Goal: Find specific page/section: Find specific page/section

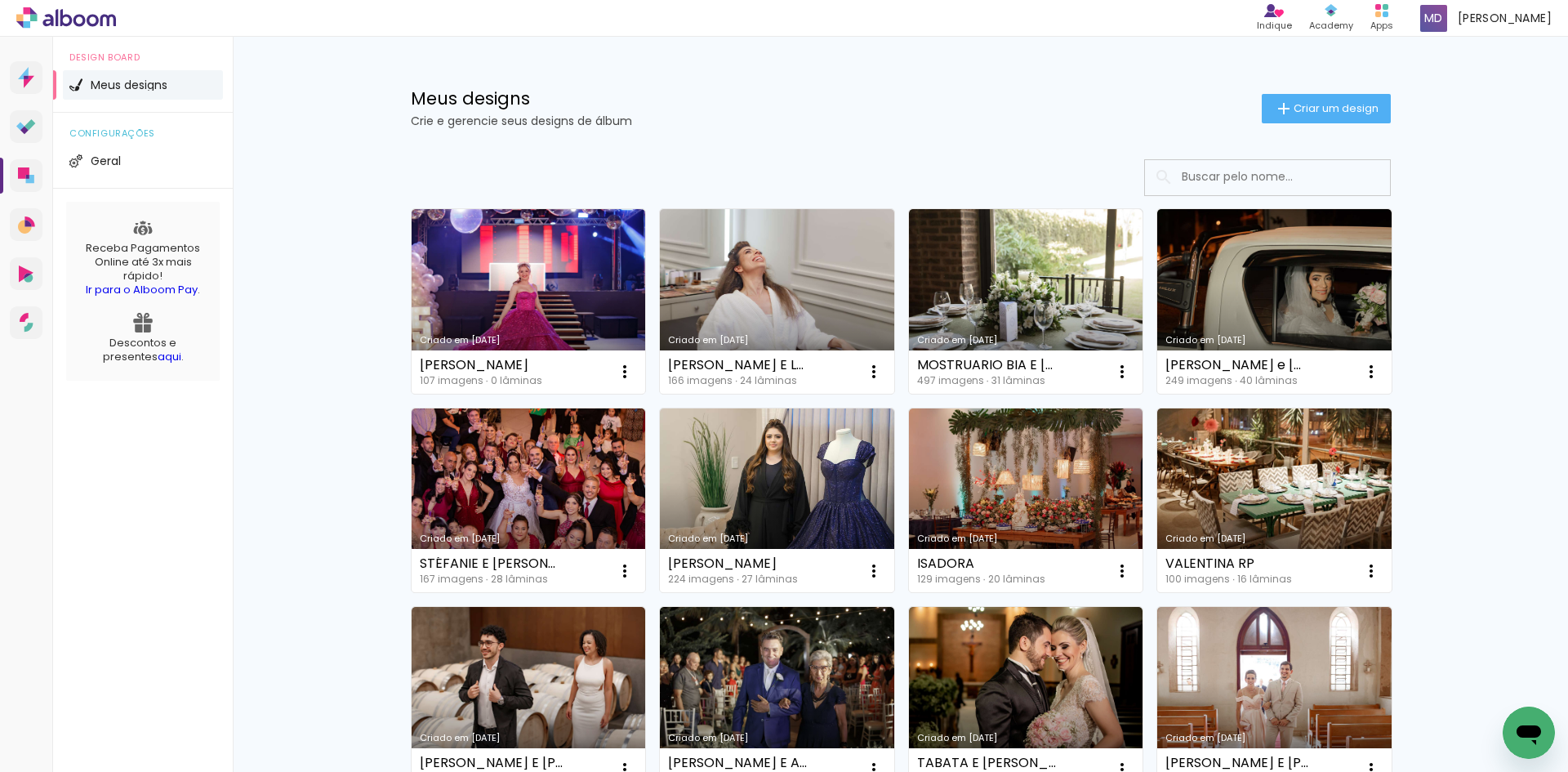
click at [1213, 182] on input at bounding box center [1290, 176] width 233 height 33
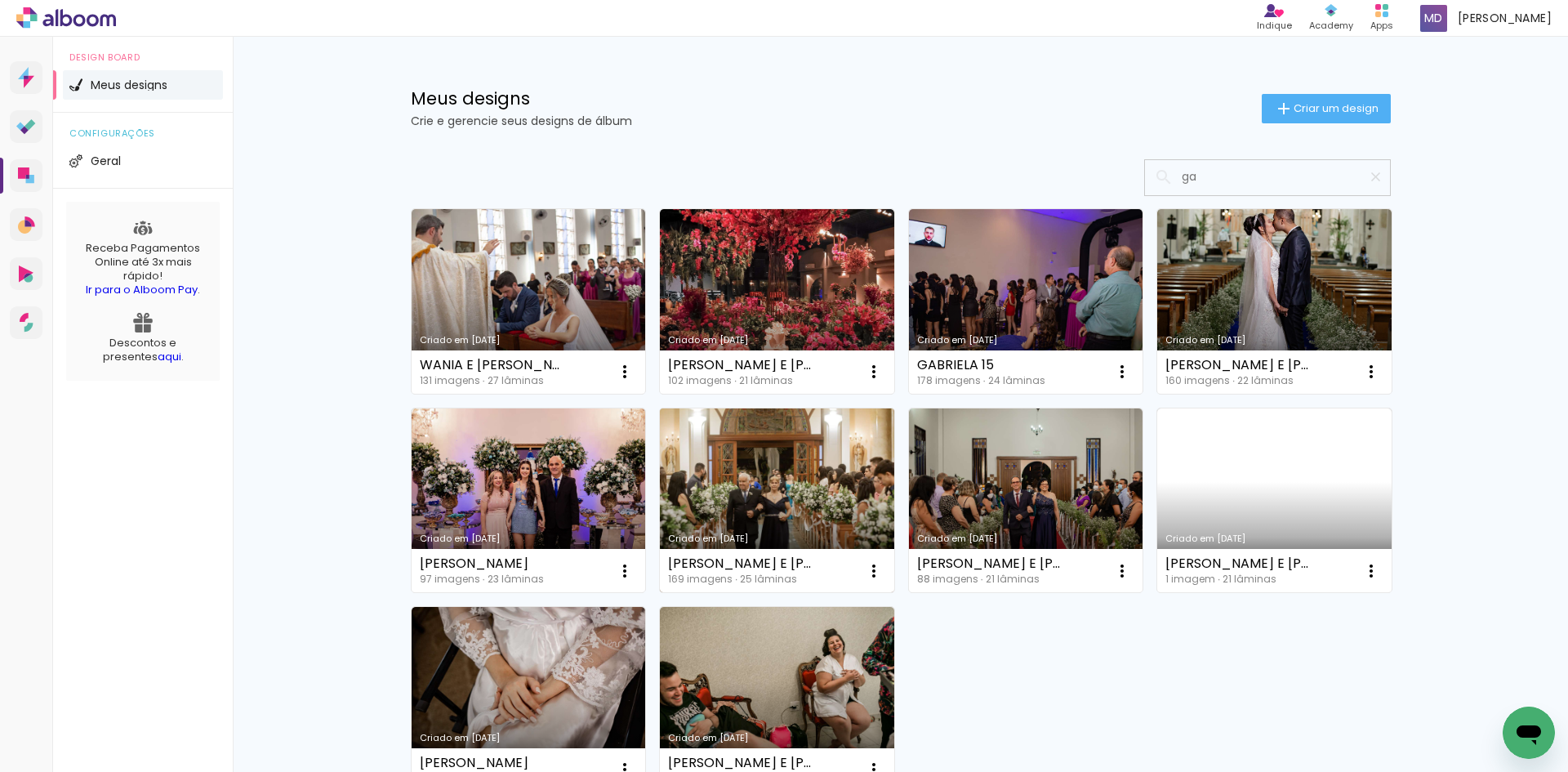
type input "g"
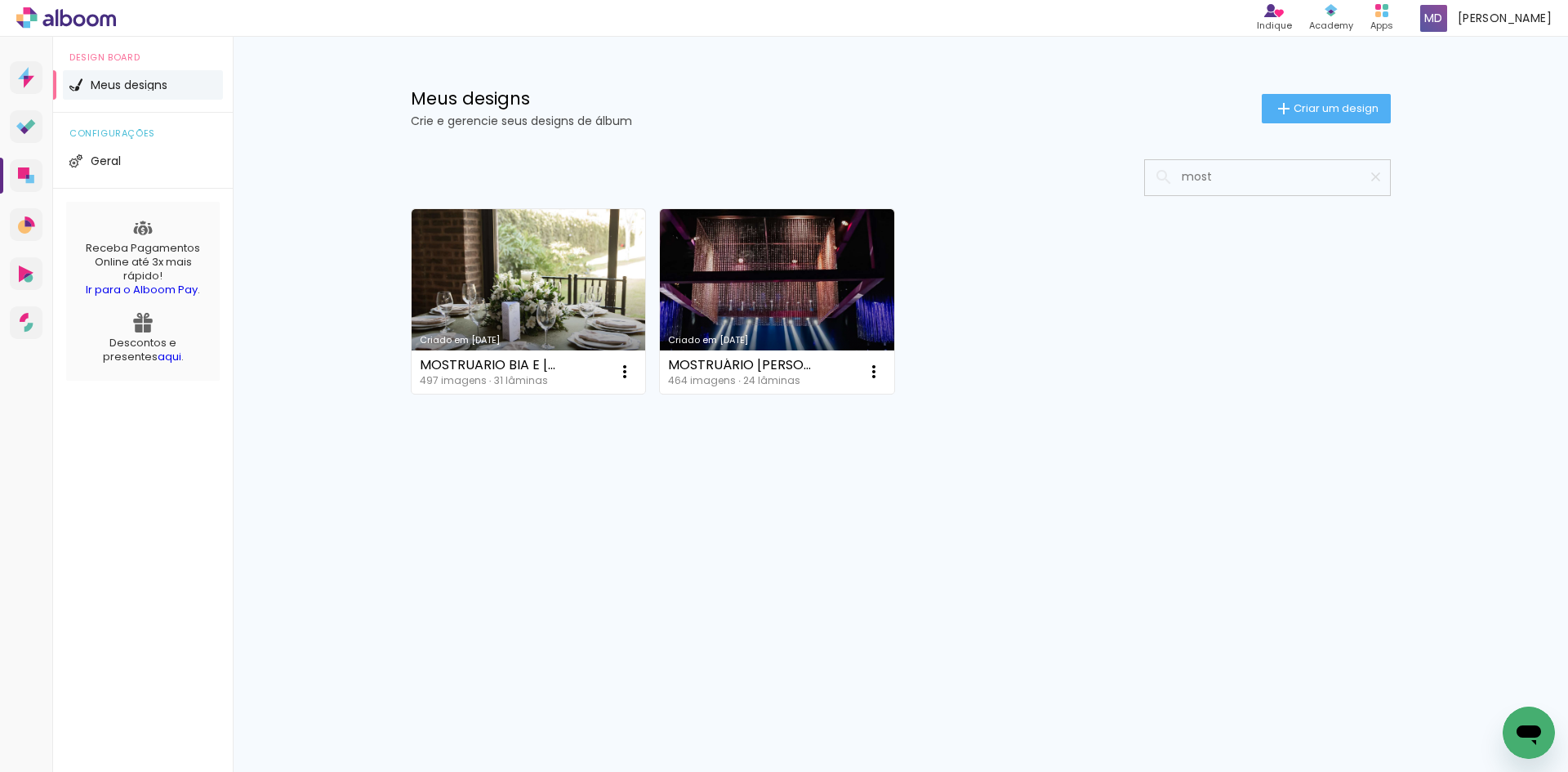
drag, startPoint x: 1234, startPoint y: 181, endPoint x: 1175, endPoint y: 181, distance: 59.0
click at [1175, 181] on input "most" at bounding box center [1275, 176] width 204 height 33
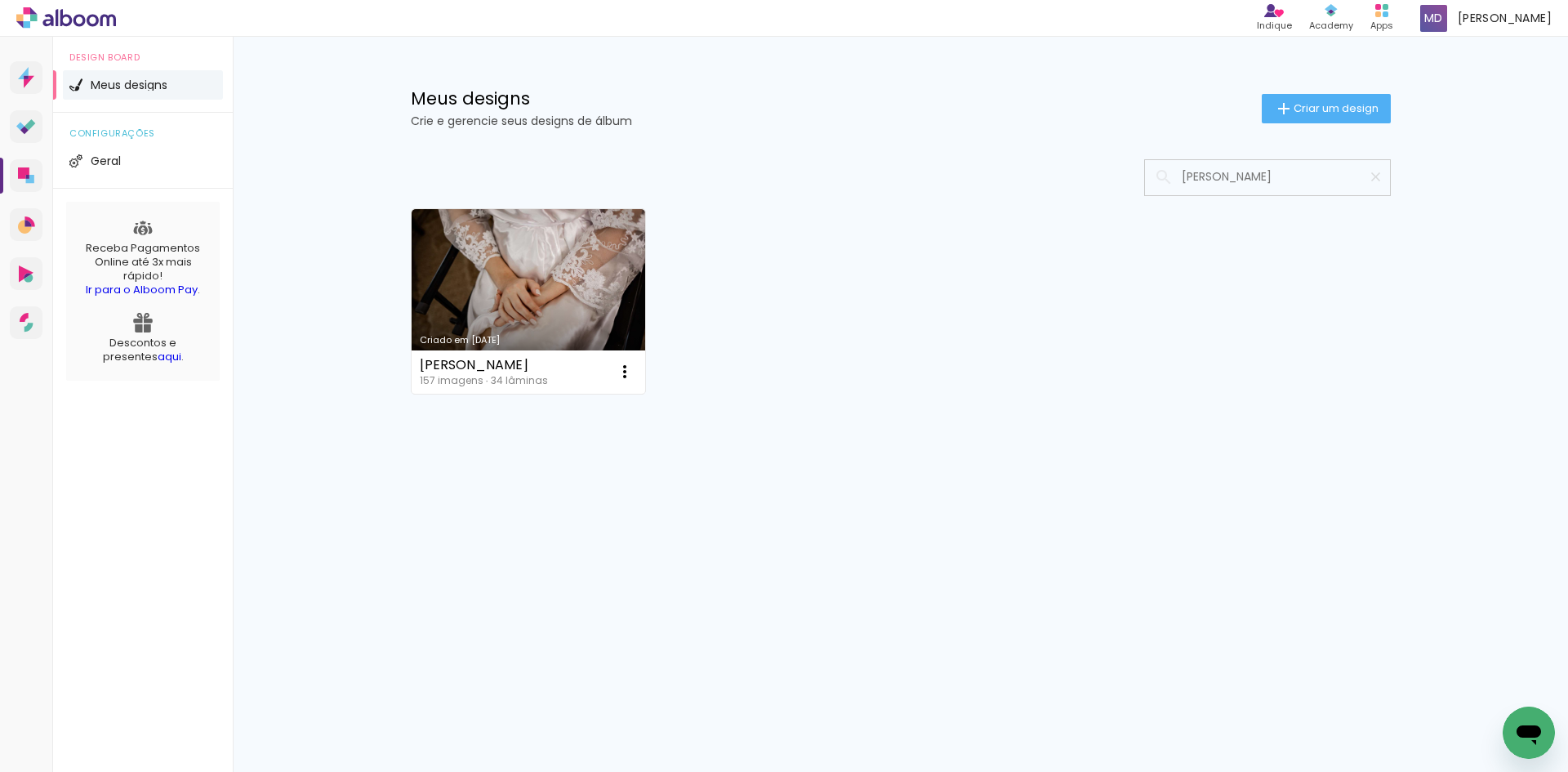
type input "gabriele"
type paper-input "gabriele"
